Goal: Task Accomplishment & Management: Complete application form

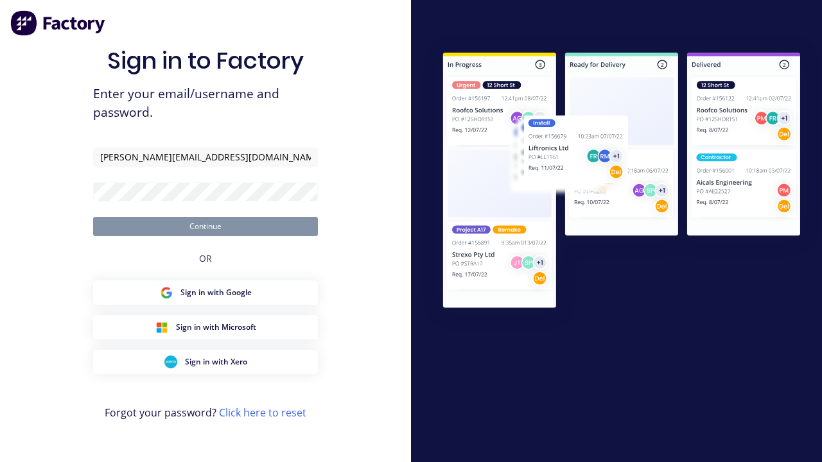
type input "[PERSON_NAME][EMAIL_ADDRESS][DOMAIN_NAME]"
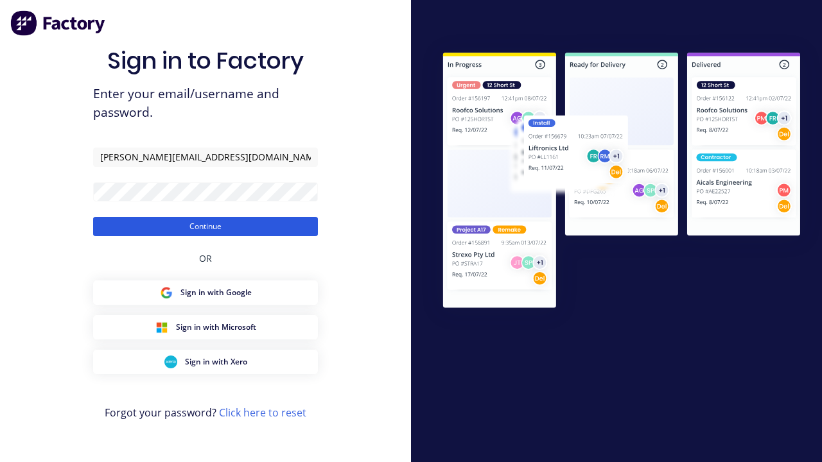
click at [205, 226] on button "Continue" at bounding box center [205, 226] width 225 height 19
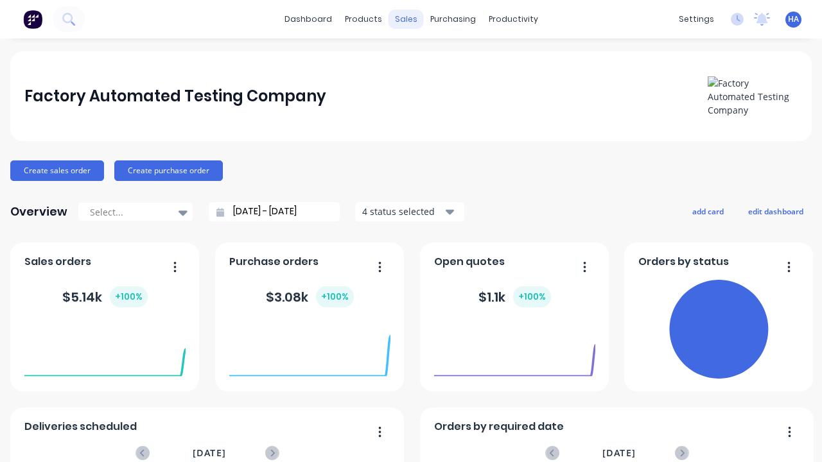
click at [406, 19] on div "sales" at bounding box center [405, 19] width 35 height 19
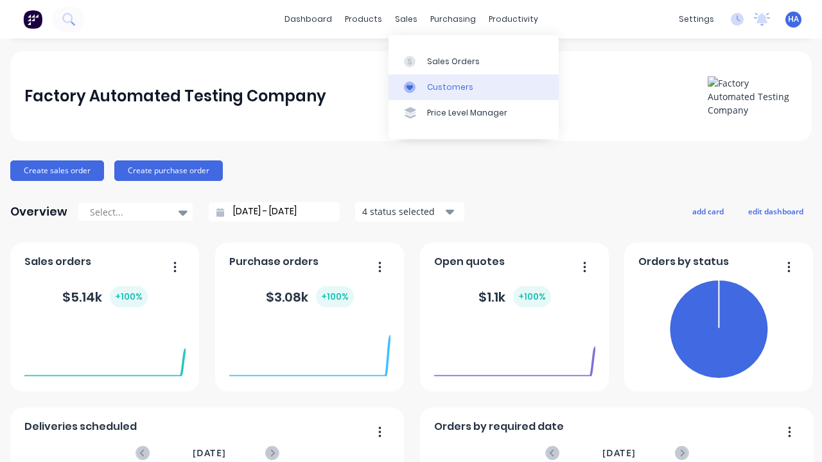
click at [473, 87] on link "Customers" at bounding box center [473, 87] width 170 height 26
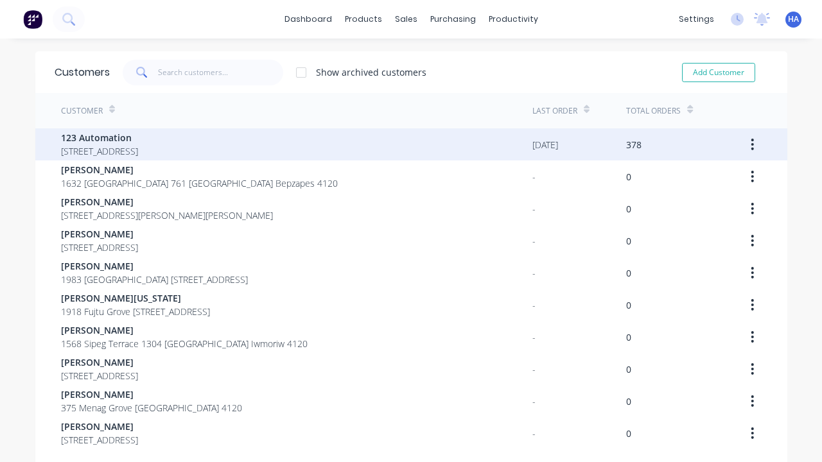
click at [138, 137] on span "123 Automation" at bounding box center [99, 137] width 77 height 13
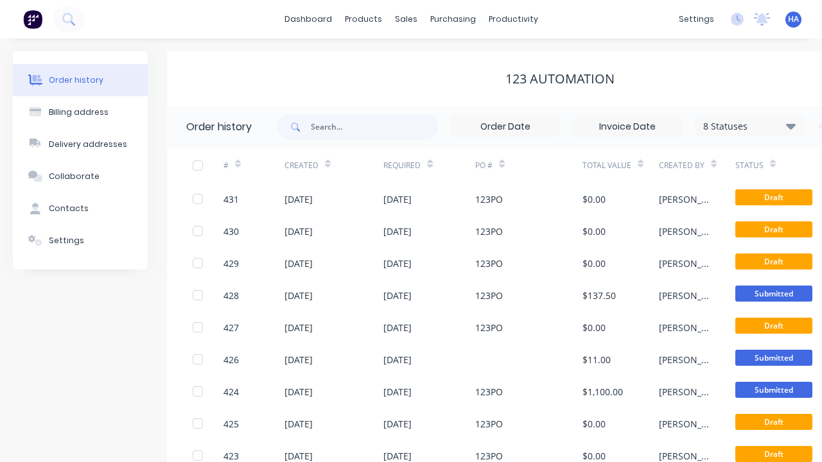
scroll to position [0, 131]
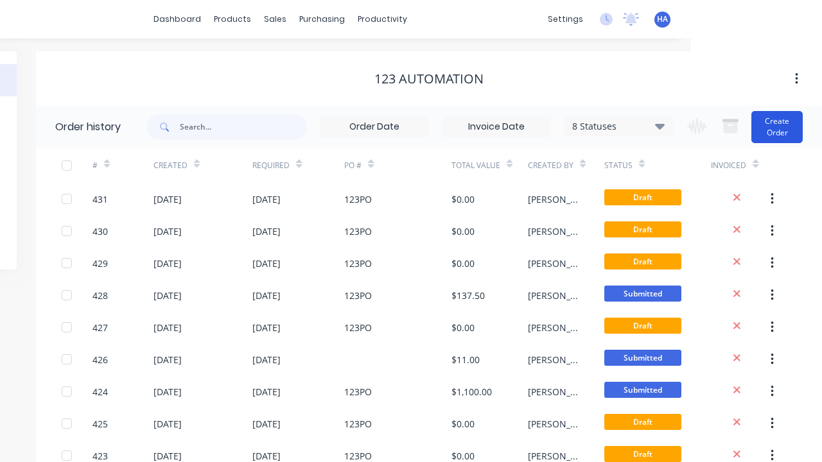
click at [777, 126] on button "Create Order" at bounding box center [776, 127] width 51 height 32
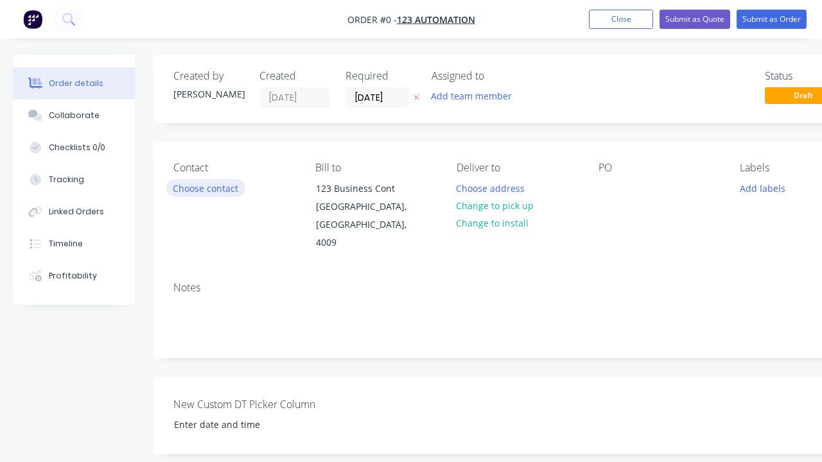
click at [205, 188] on button "Choose contact" at bounding box center [205, 187] width 79 height 17
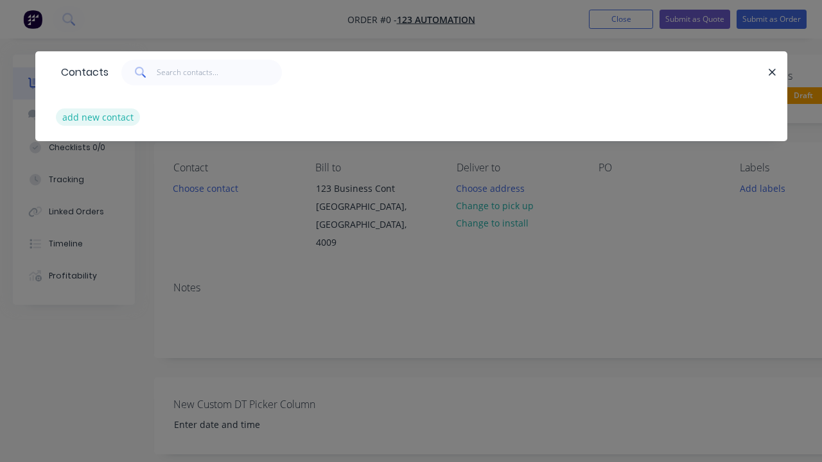
click at [98, 117] on button "add new contact" at bounding box center [98, 117] width 85 height 17
select select "AU"
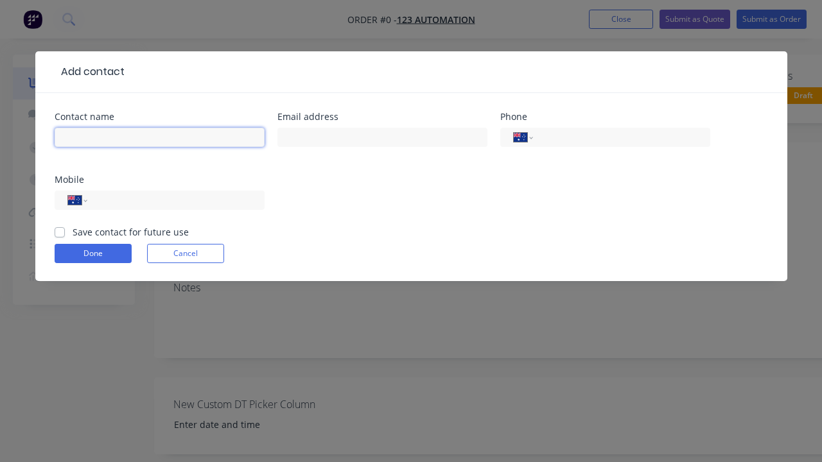
click at [159, 137] on input "text" at bounding box center [160, 137] width 210 height 19
type input "[PERSON_NAME] Automated"
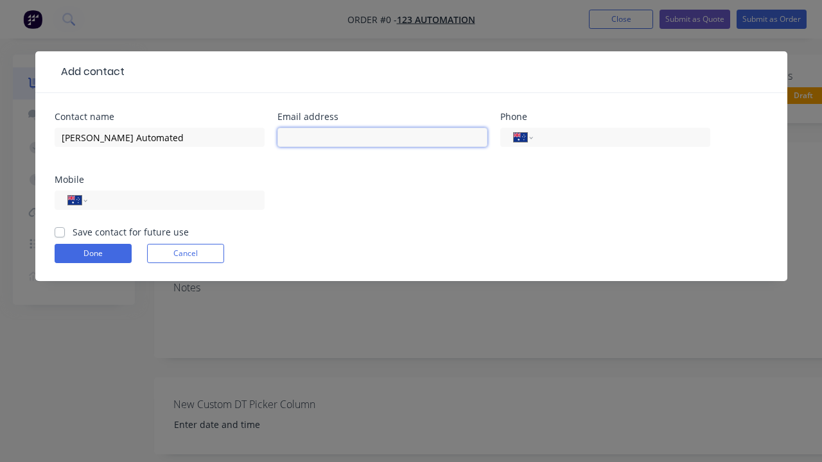
click at [382, 137] on input "text" at bounding box center [382, 137] width 210 height 19
type input "[PERSON_NAME][EMAIL_ADDRESS][DOMAIN_NAME]"
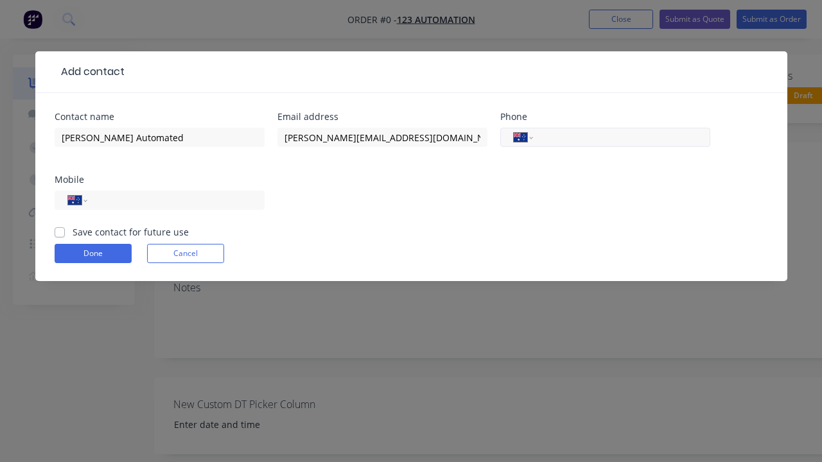
click at [619, 137] on input "tel" at bounding box center [619, 137] width 154 height 15
type input "0412 412 321"
click at [173, 200] on input "tel" at bounding box center [173, 200] width 154 height 15
type input "0412 341 232"
click at [92, 254] on button "Done" at bounding box center [93, 253] width 77 height 19
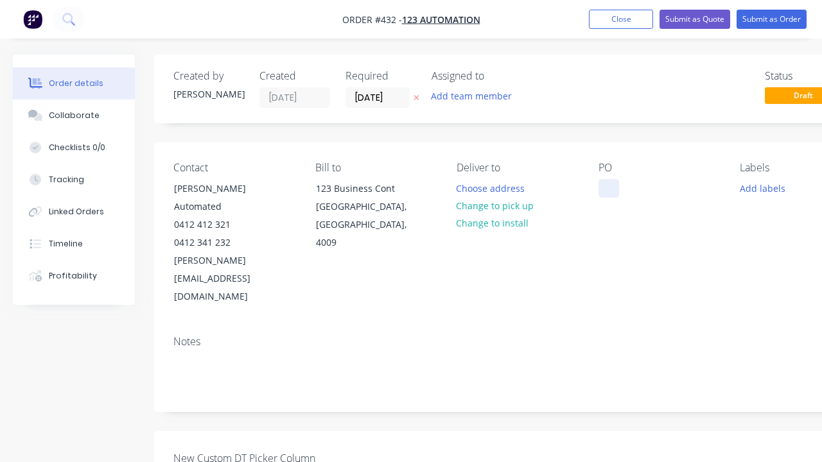
click at [608, 188] on div at bounding box center [608, 188] width 21 height 19
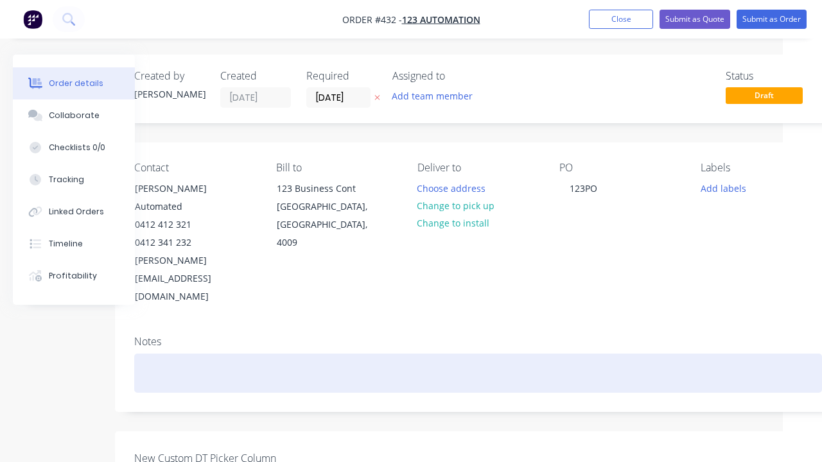
click at [478, 354] on div at bounding box center [478, 373] width 688 height 39
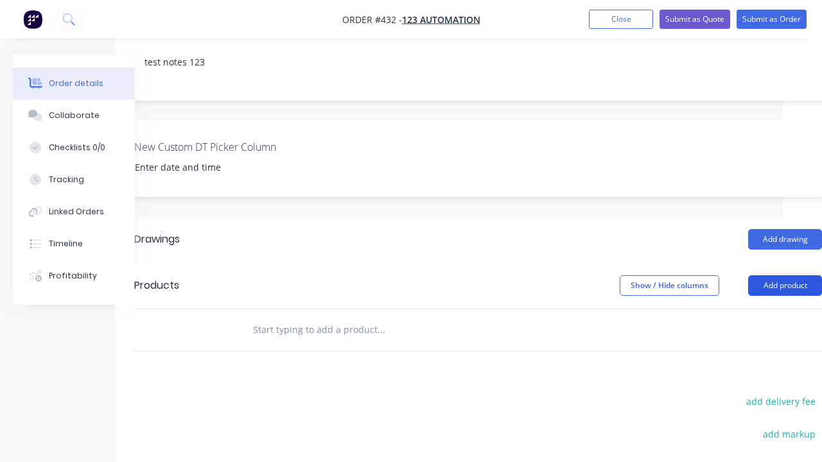
click at [753, 275] on button "Add product" at bounding box center [785, 285] width 74 height 21
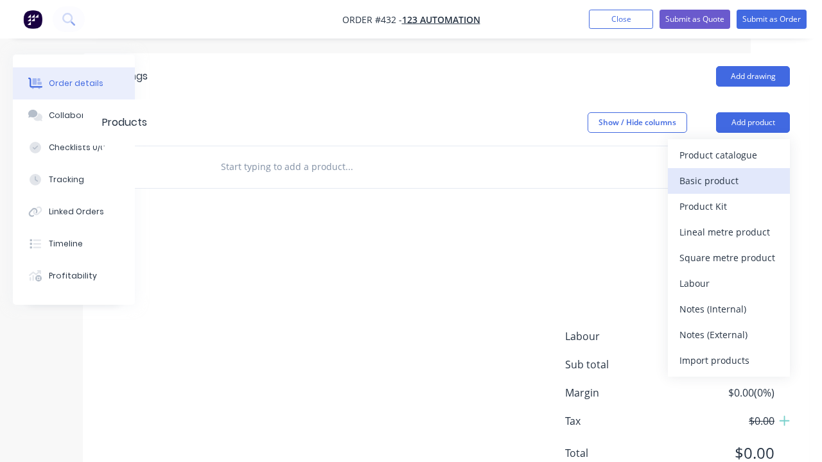
click at [729, 171] on div "Basic product" at bounding box center [728, 180] width 99 height 19
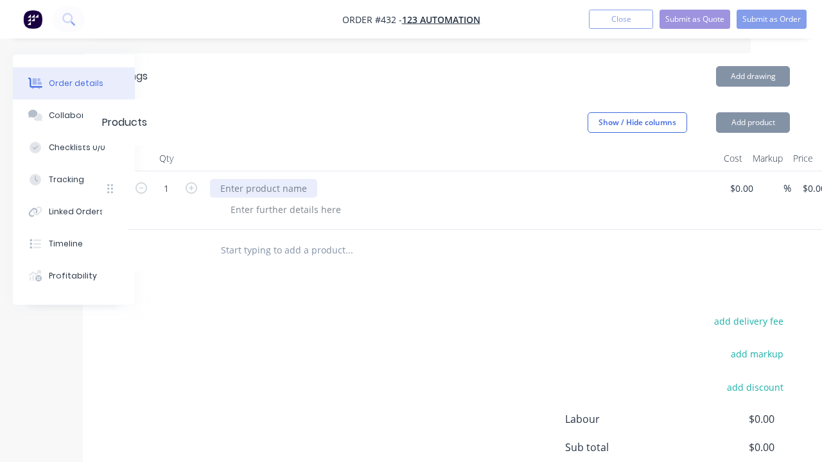
click at [263, 179] on div at bounding box center [263, 188] width 107 height 19
